Goal: Task Accomplishment & Management: Manage account settings

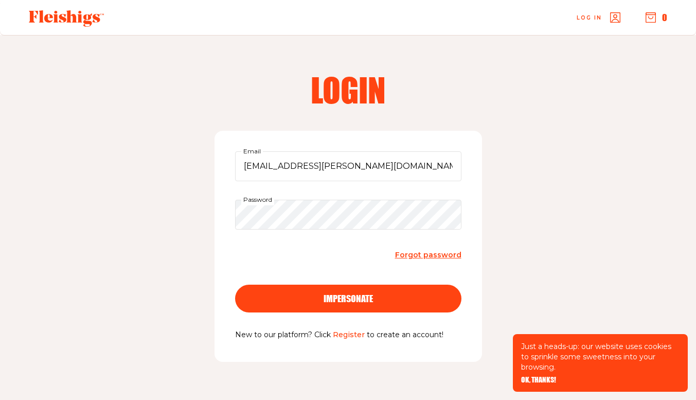
click at [428, 310] on button "impersonate" at bounding box center [348, 298] width 226 height 28
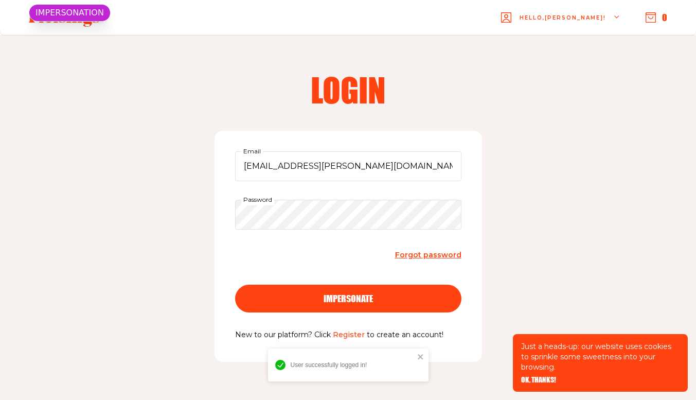
click at [545, 376] on span "OK, THANKS!" at bounding box center [538, 372] width 35 height 7
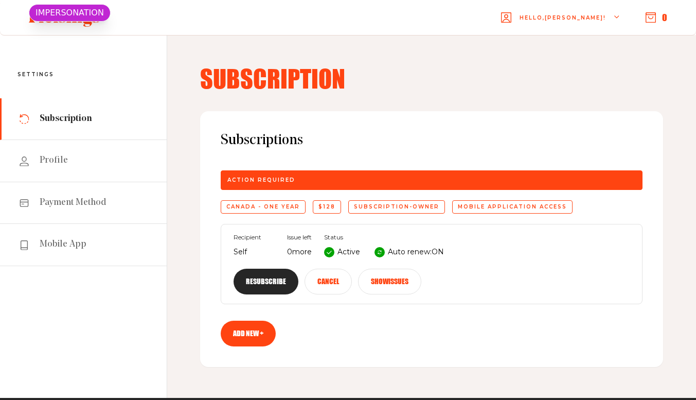
click at [298, 269] on button "Resubscribe" at bounding box center [266, 282] width 65 height 26
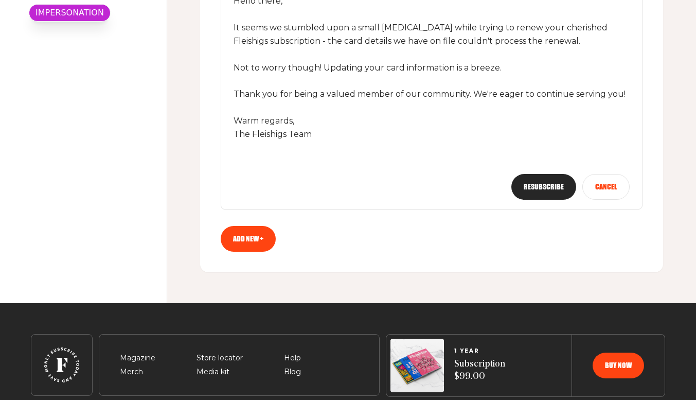
scroll to position [288, 0]
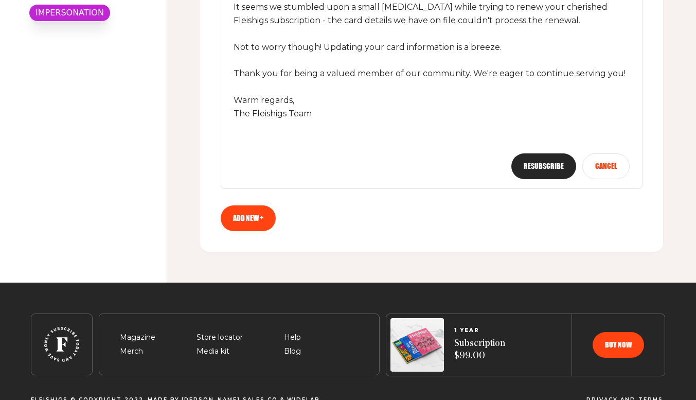
click at [545, 168] on button "Resubscribe" at bounding box center [543, 166] width 65 height 26
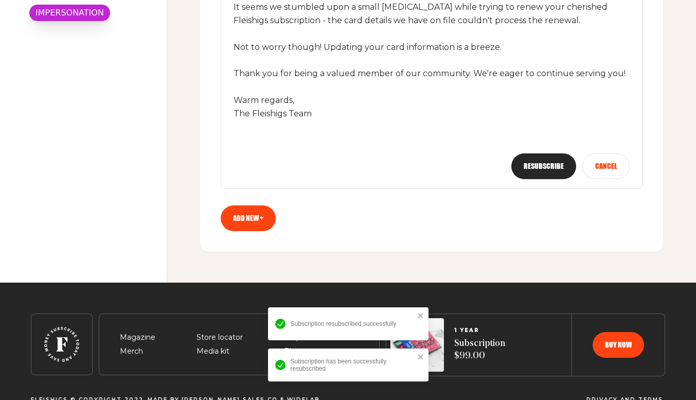
scroll to position [0, 0]
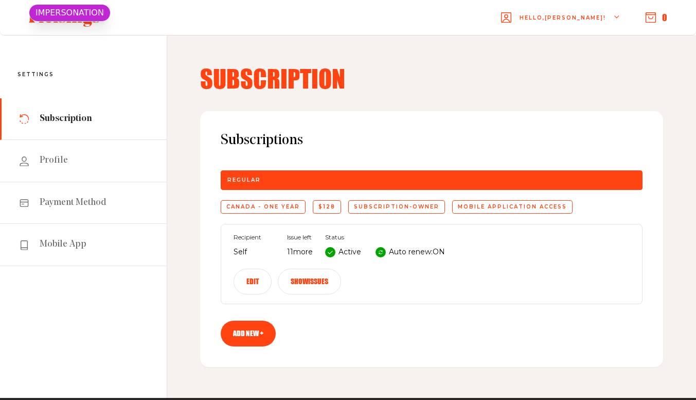
click at [272, 269] on button "Edit" at bounding box center [253, 282] width 38 height 26
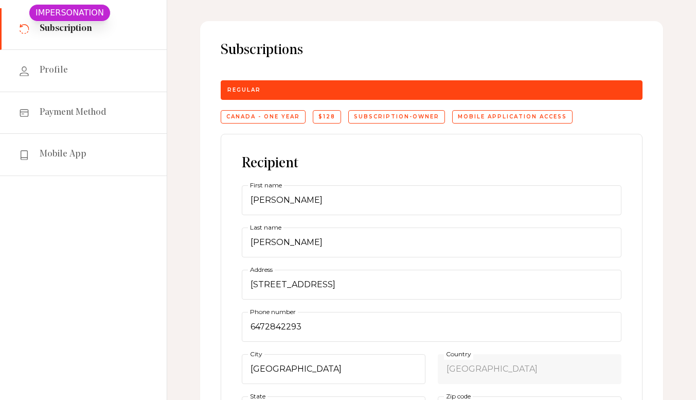
scroll to position [123, 0]
